Goal: Find contact information: Find contact information

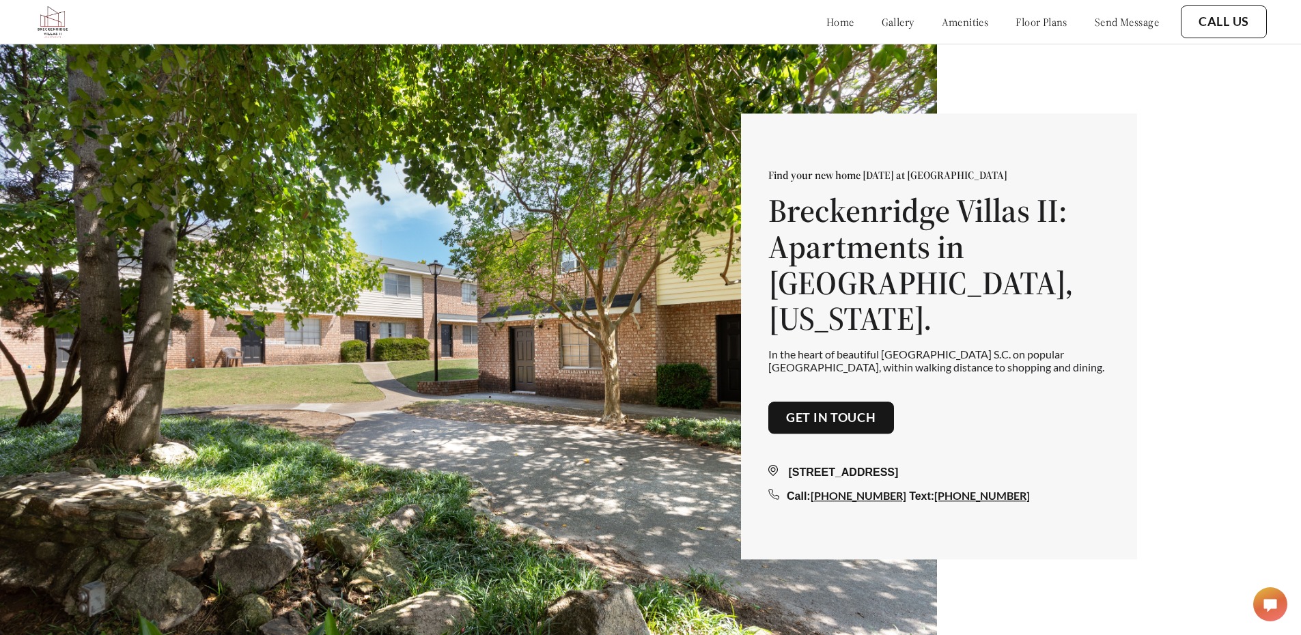
click at [833, 424] on link "Get in touch" at bounding box center [831, 418] width 90 height 15
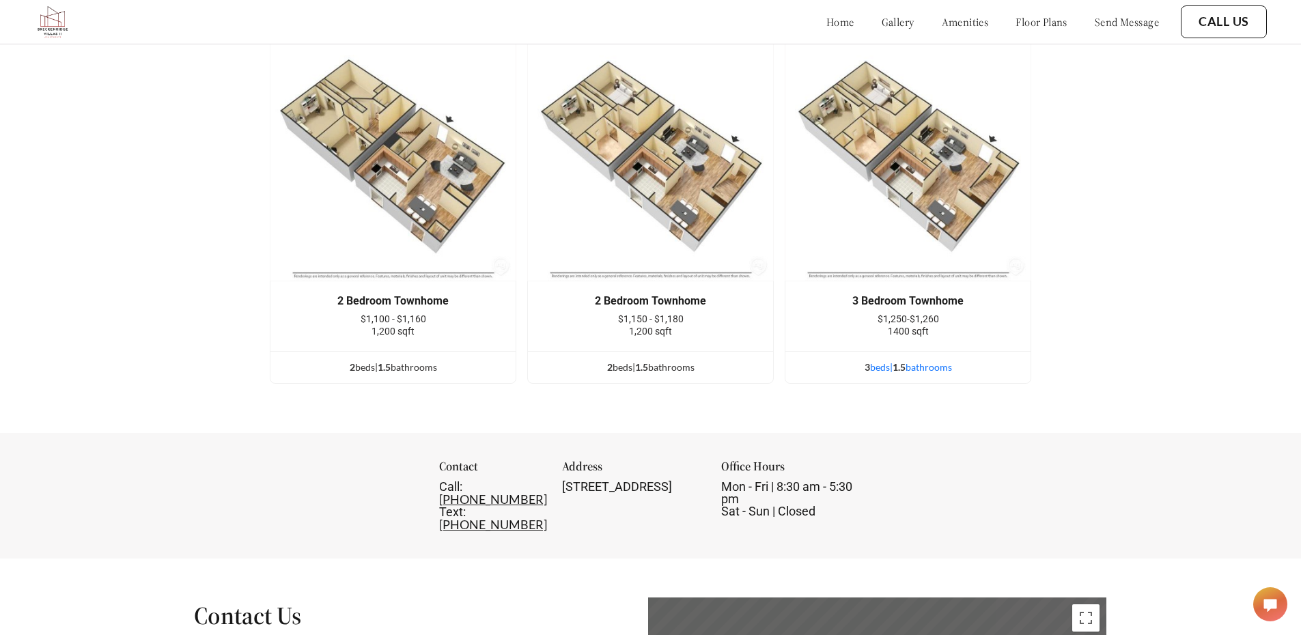
scroll to position [2251, 0]
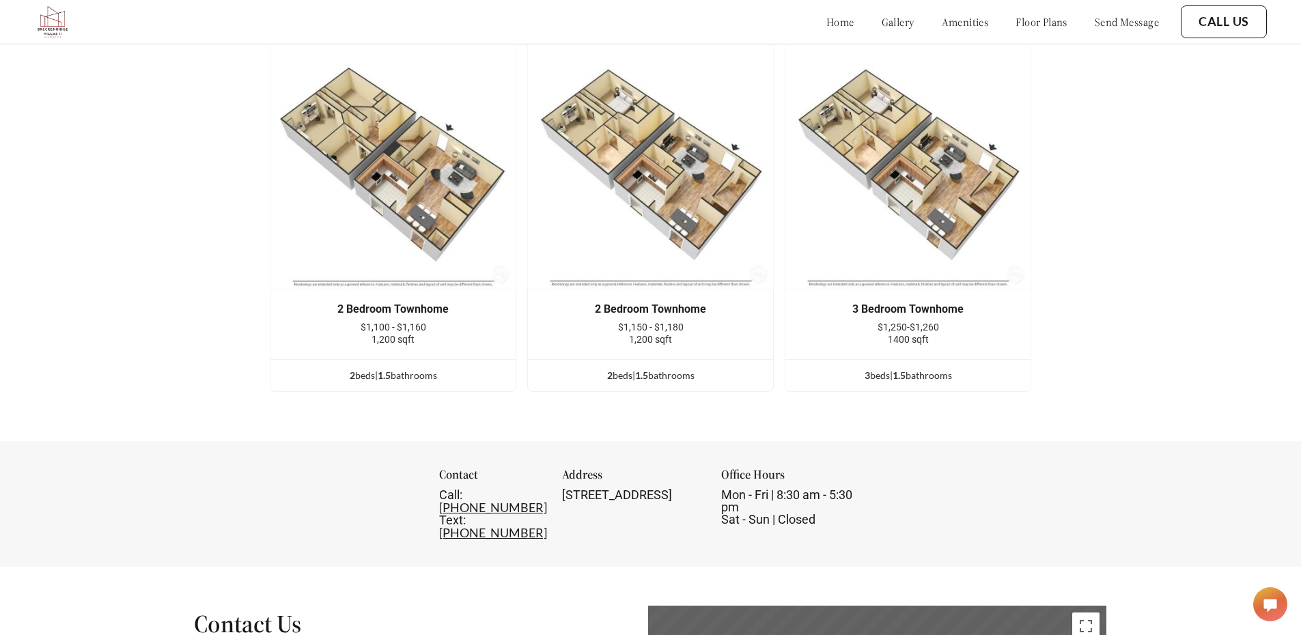
click at [909, 372] on ul "3 bed s | 1.5 bathroom s" at bounding box center [908, 375] width 245 height 32
click at [923, 383] on div "3 bed s | 1.5 bathroom s" at bounding box center [908, 375] width 245 height 15
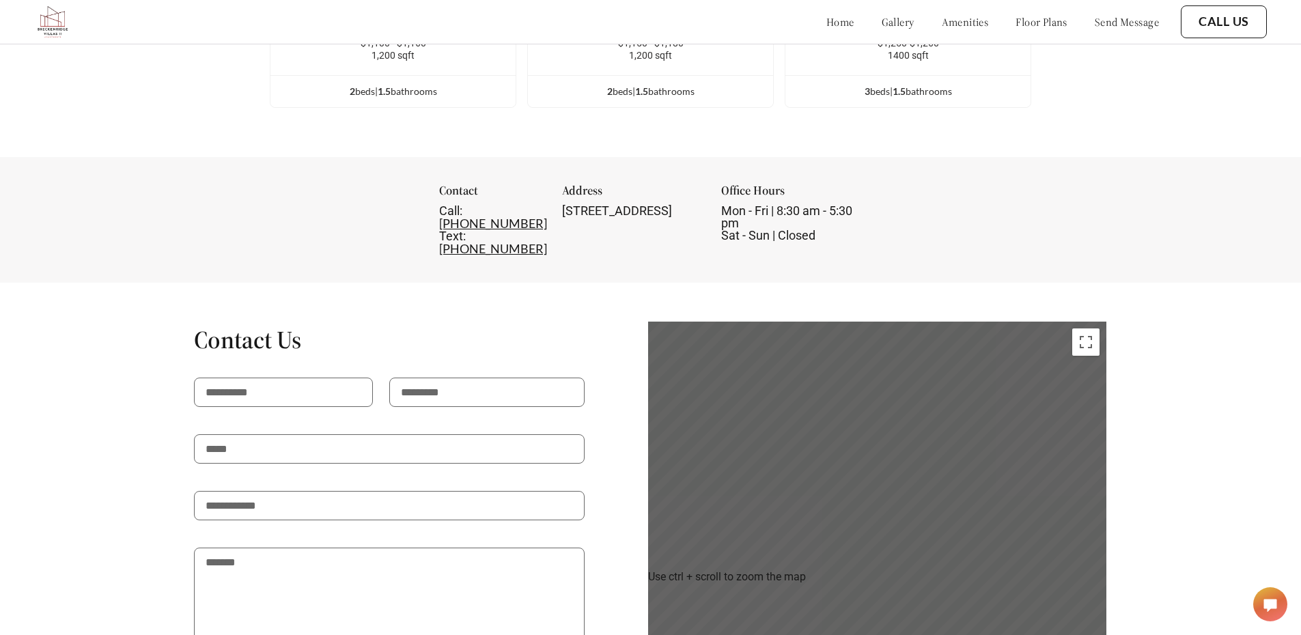
scroll to position [2593, 0]
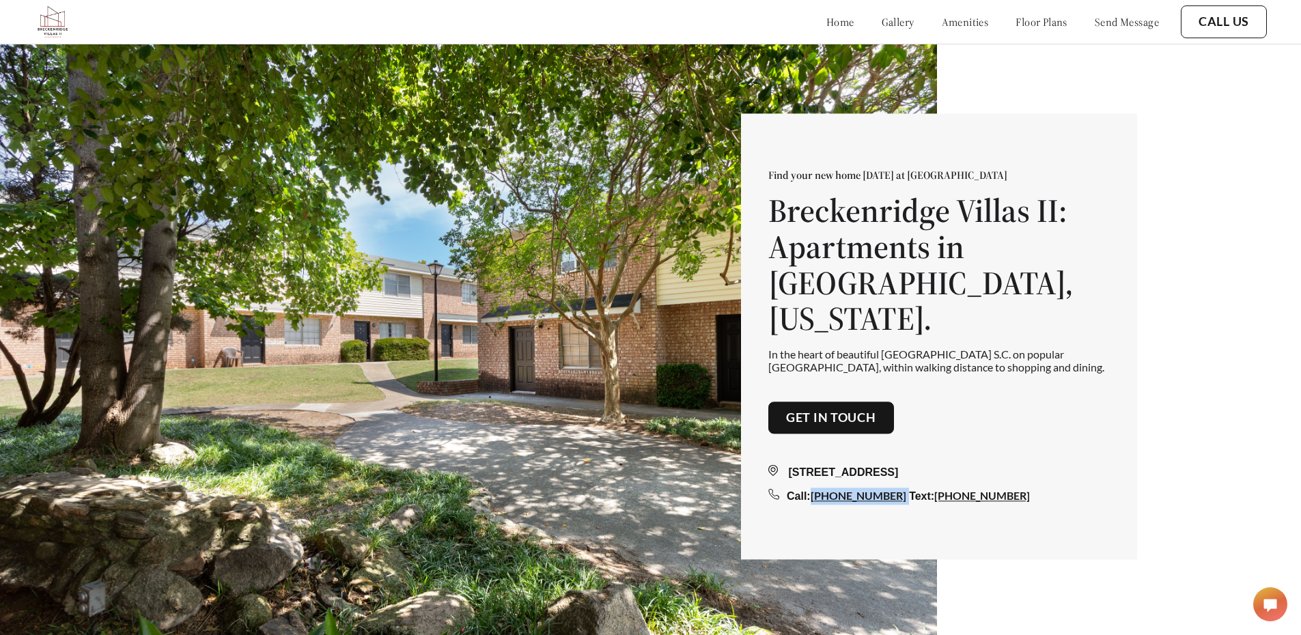
drag, startPoint x: 893, startPoint y: 510, endPoint x: 820, endPoint y: 517, distance: 74.1
click at [820, 517] on div "Find your new home [DATE] at [GEOGRAPHIC_DATA] [GEOGRAPHIC_DATA]: Apartments in…" at bounding box center [939, 336] width 396 height 446
copy div "[PHONE_NUMBER]"
click at [436, 395] on img at bounding box center [468, 361] width 937 height 635
